Goal: Find specific page/section

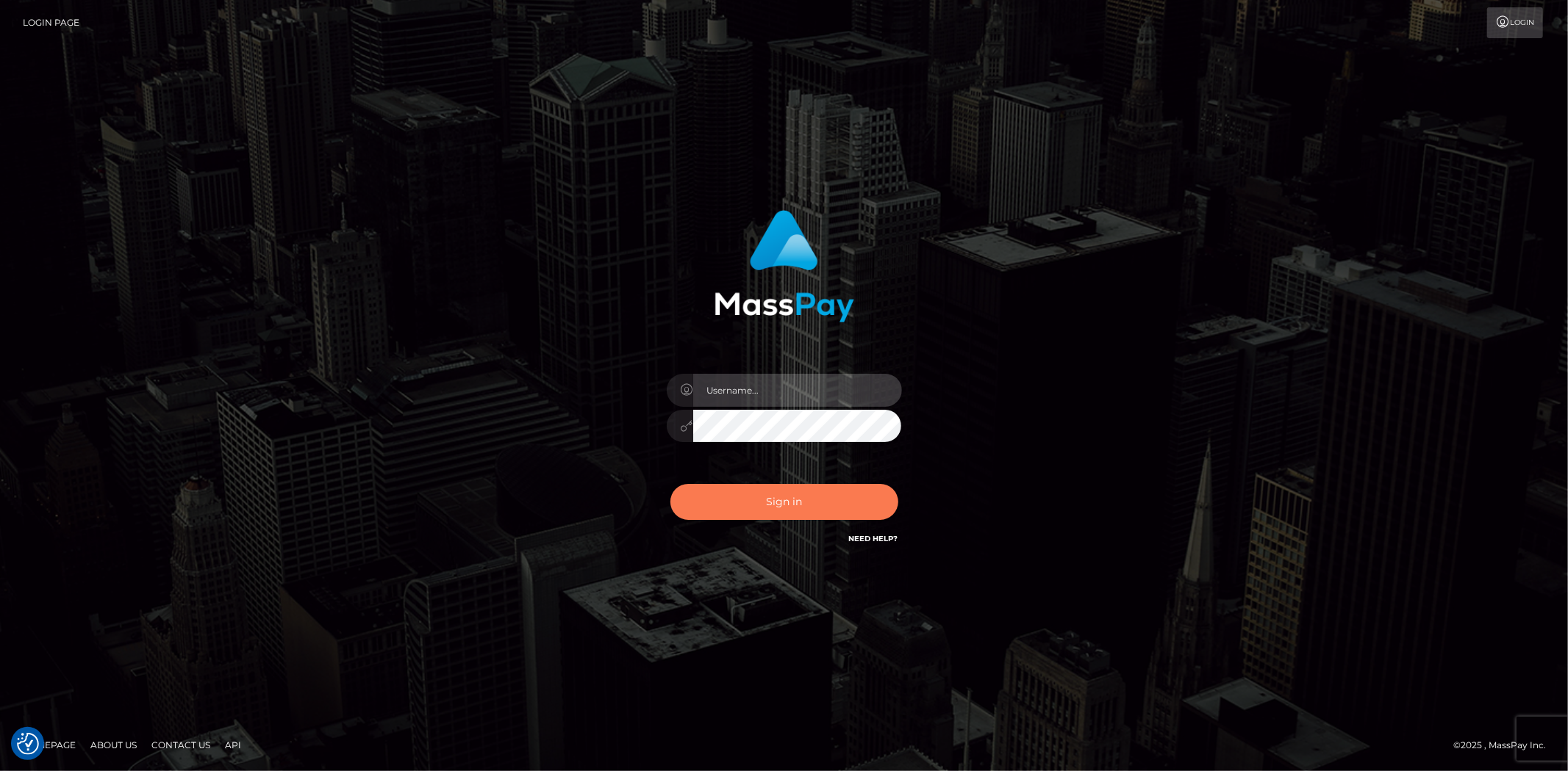
type input "alexstef"
click at [784, 502] on button "Sign in" at bounding box center [784, 502] width 228 height 36
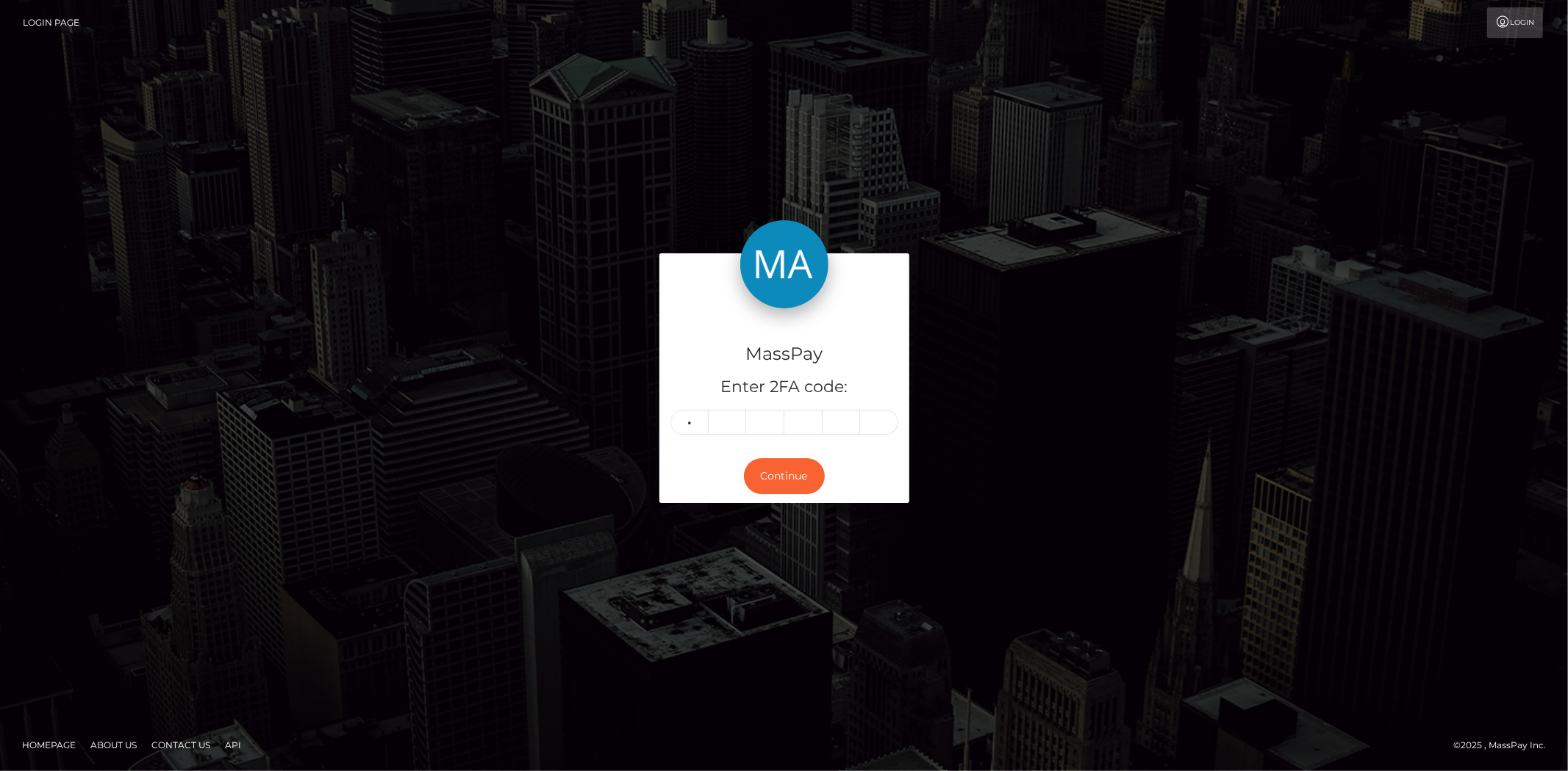
type input "3"
type input "0"
type input "2"
type input "1"
type input "4"
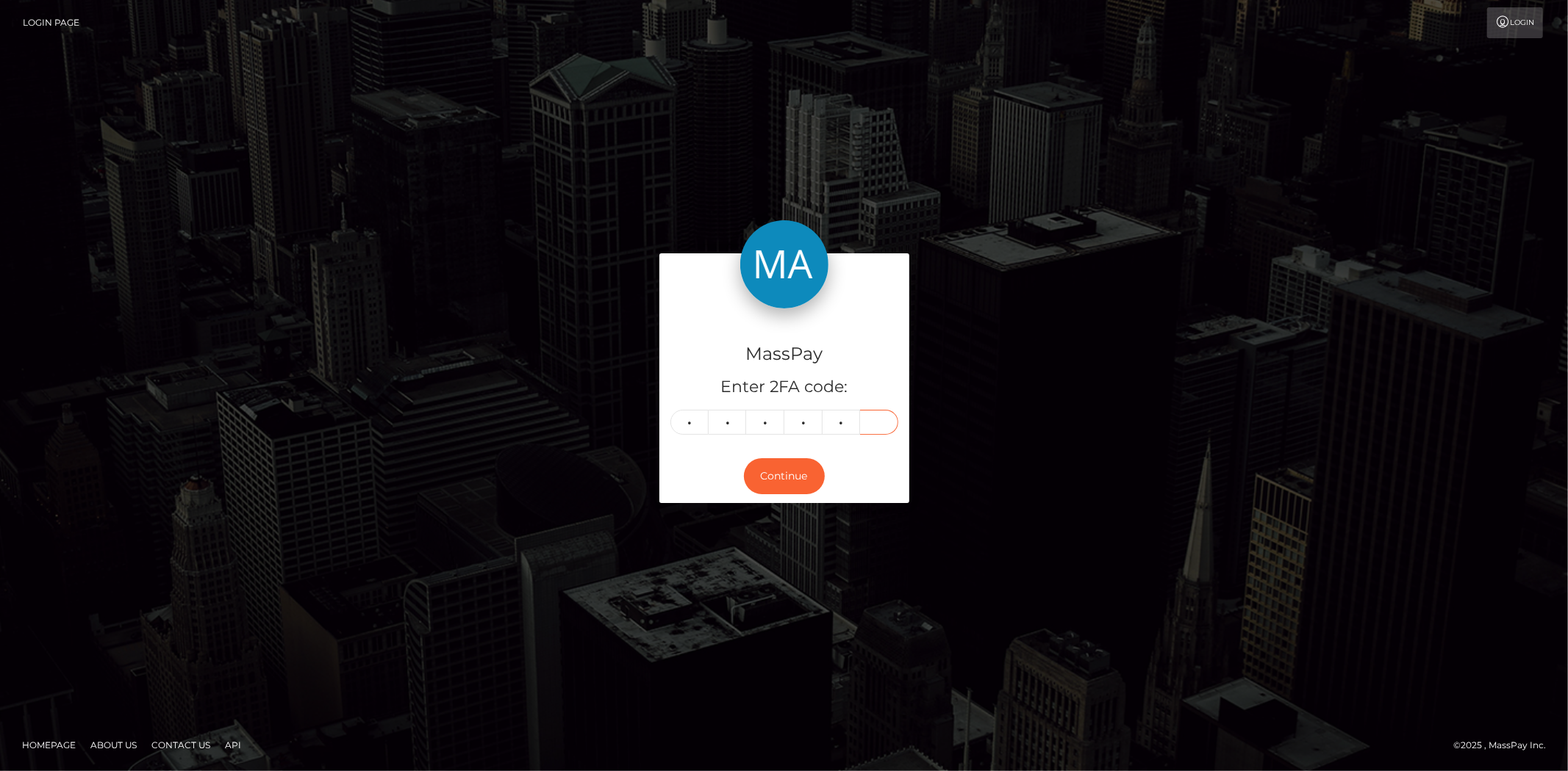
type input "8"
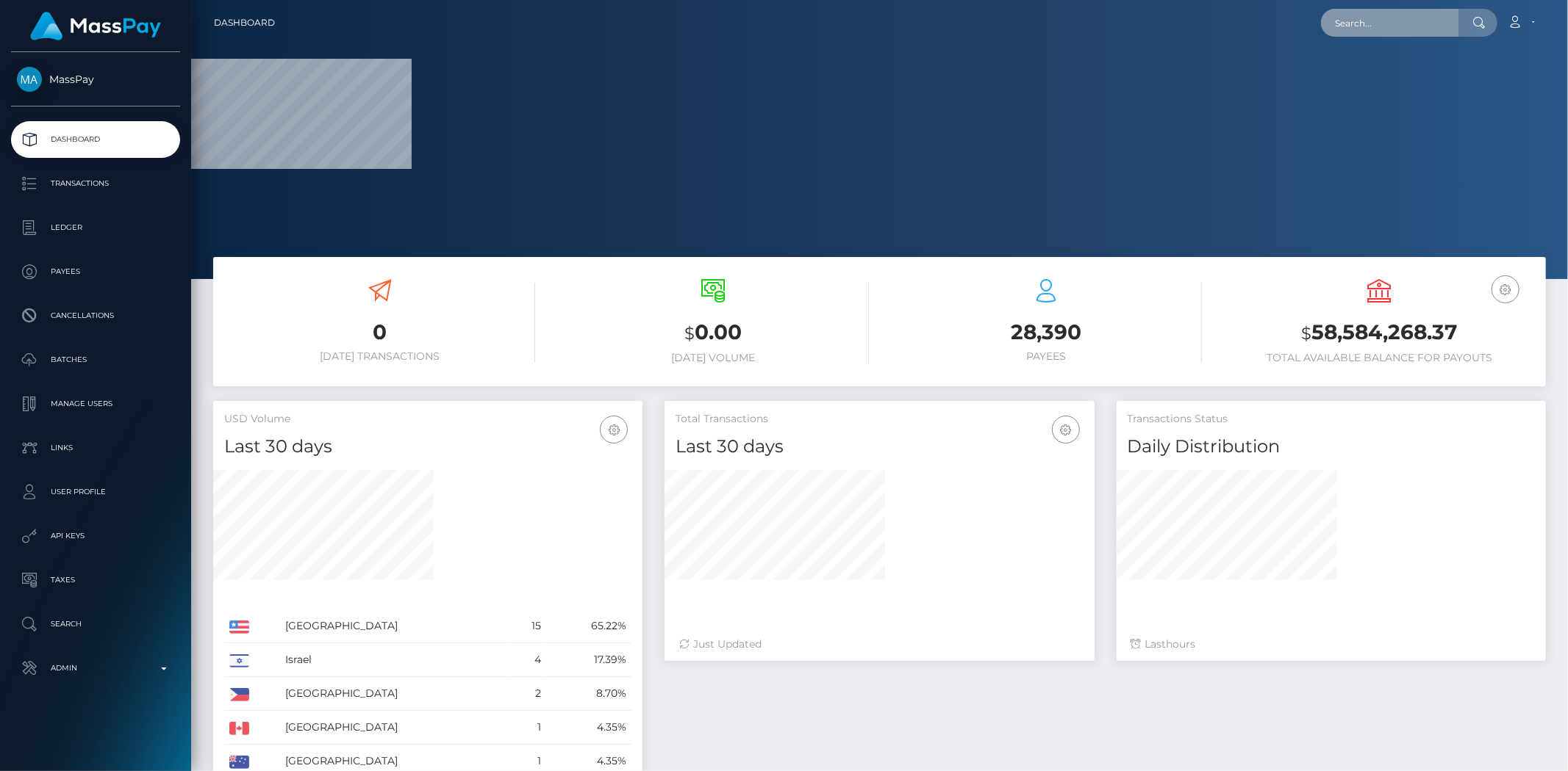
click at [1407, 26] on input "text" at bounding box center [1390, 23] width 138 height 28
paste input "[EMAIL_ADDRESS][DOMAIN_NAME]"
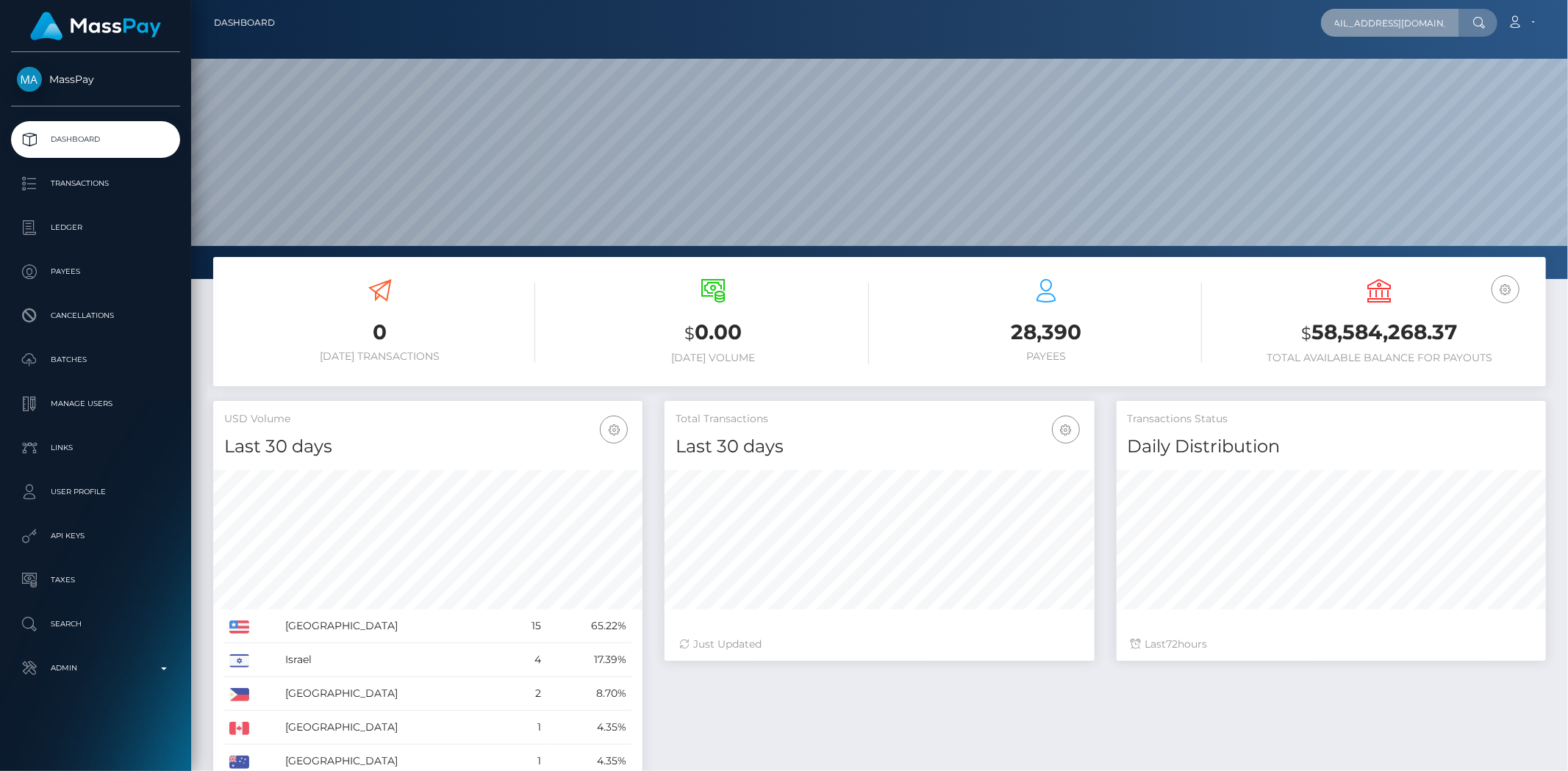
scroll to position [260, 430]
type input "[EMAIL_ADDRESS][DOMAIN_NAME]"
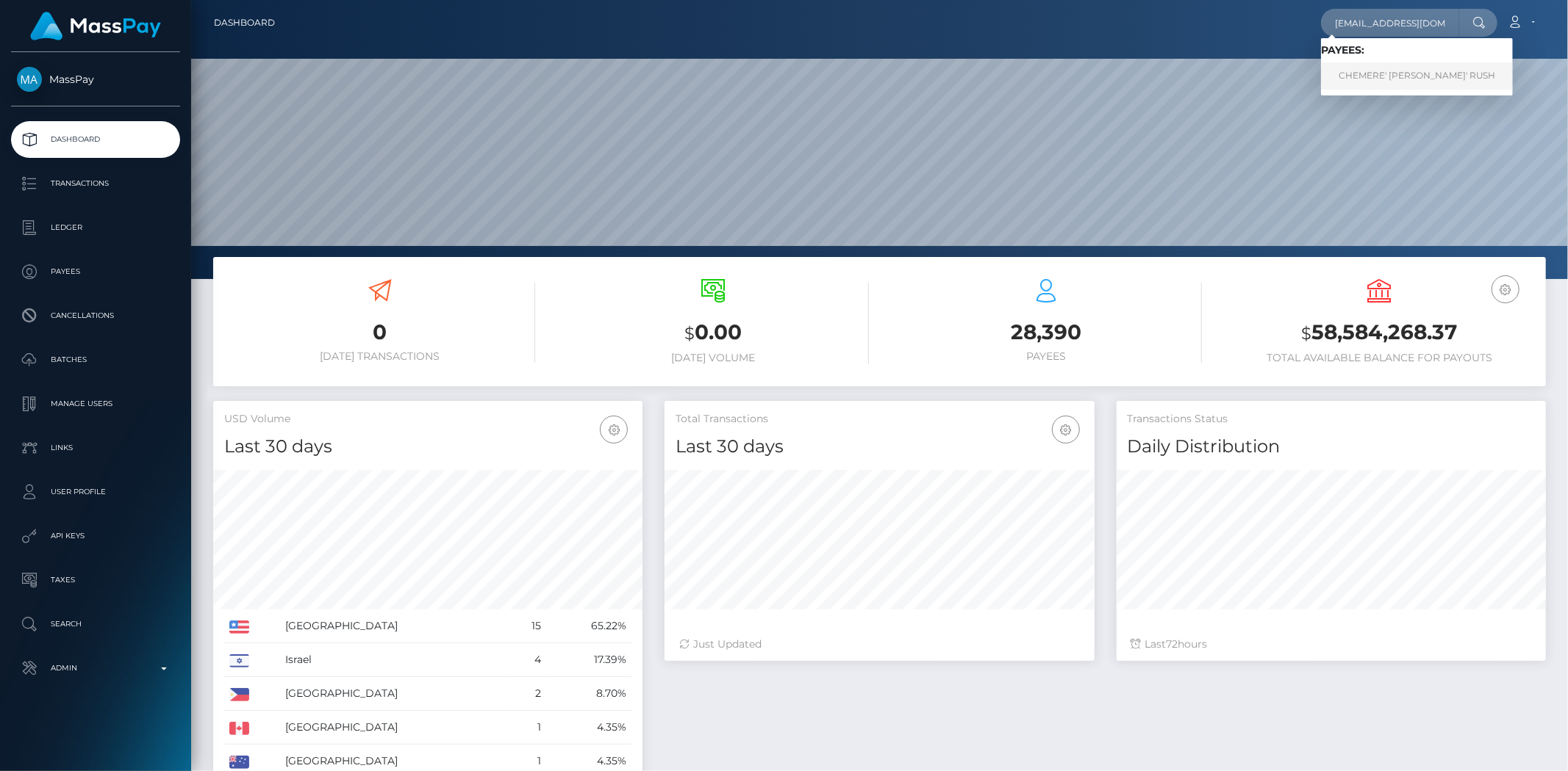
click at [1416, 78] on link "CHEMERE' SHANTE' RUSH" at bounding box center [1417, 76] width 192 height 27
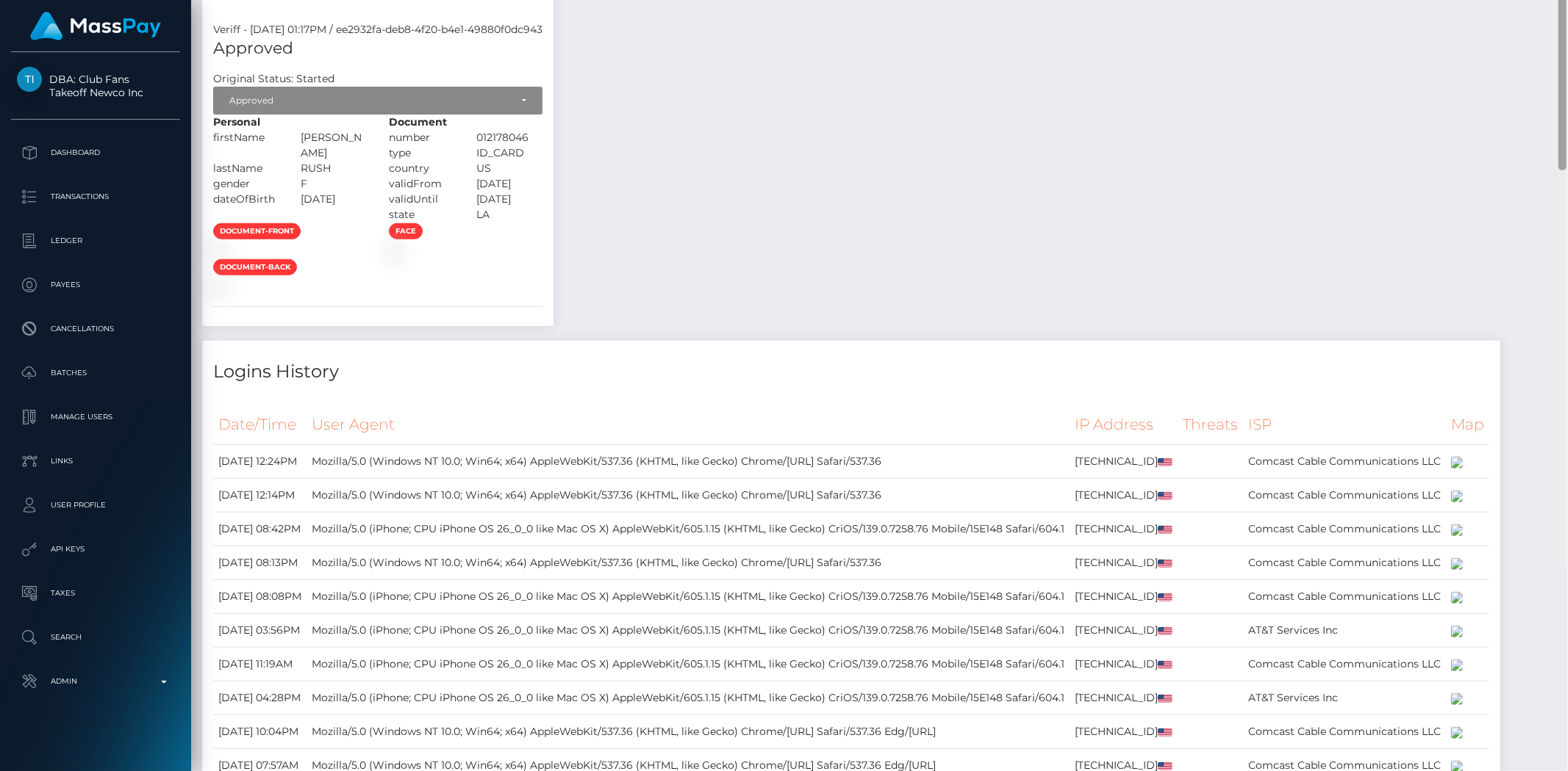
scroll to position [994, 0]
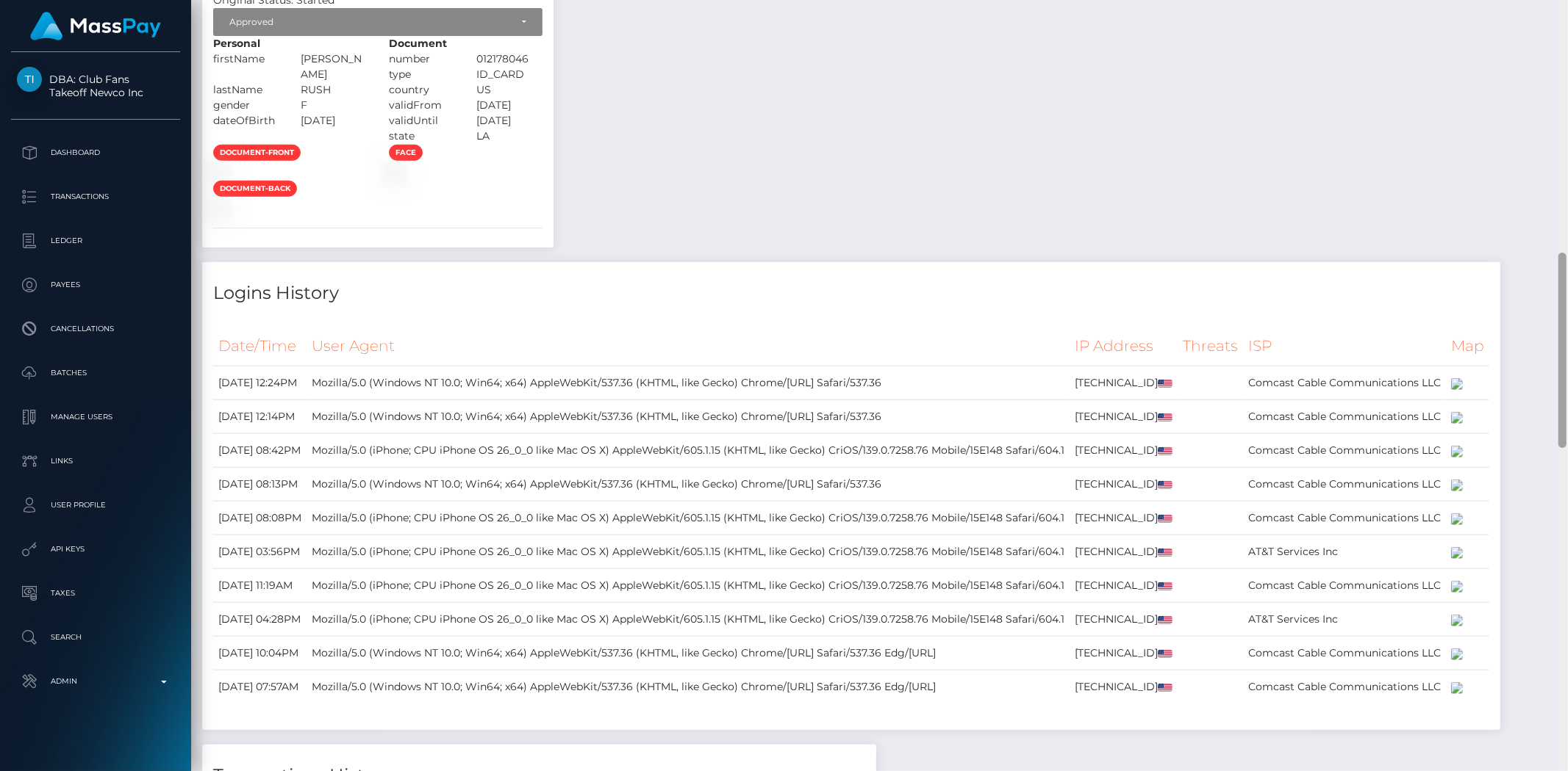
drag, startPoint x: 1557, startPoint y: 117, endPoint x: 1525, endPoint y: 342, distance: 227.3
click at [1525, 342] on div "Customer Profile Loading... Loading..." at bounding box center [879, 385] width 1377 height 771
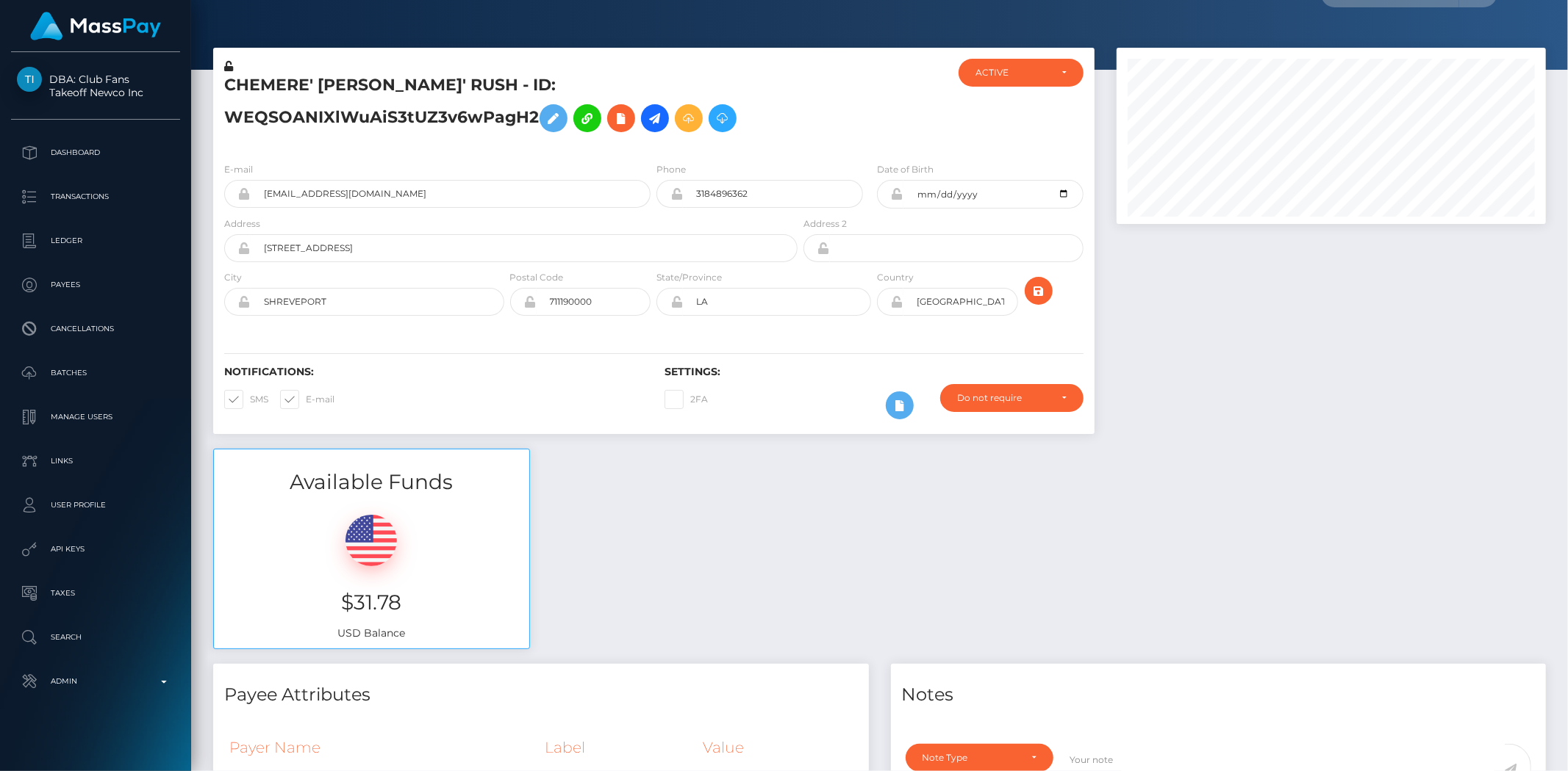
scroll to position [0, 0]
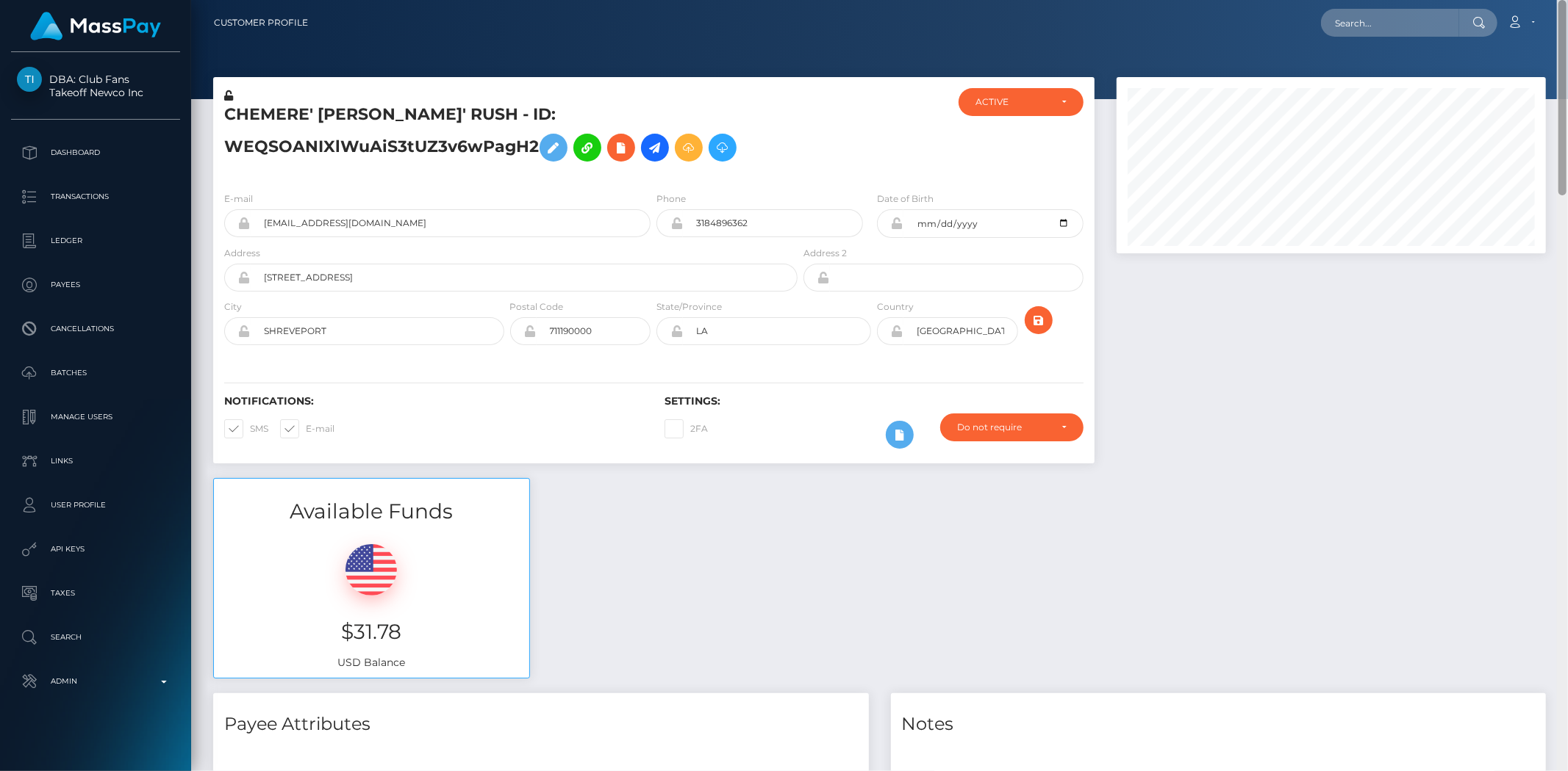
drag, startPoint x: 1563, startPoint y: 382, endPoint x: 1564, endPoint y: -48, distance: 430.0
click at [1564, 0] on html "DBA: Club Fans Takeoff Newco Inc Dashboard Transactions Ledger Payees" at bounding box center [784, 385] width 1568 height 771
